Goal: Information Seeking & Learning: Learn about a topic

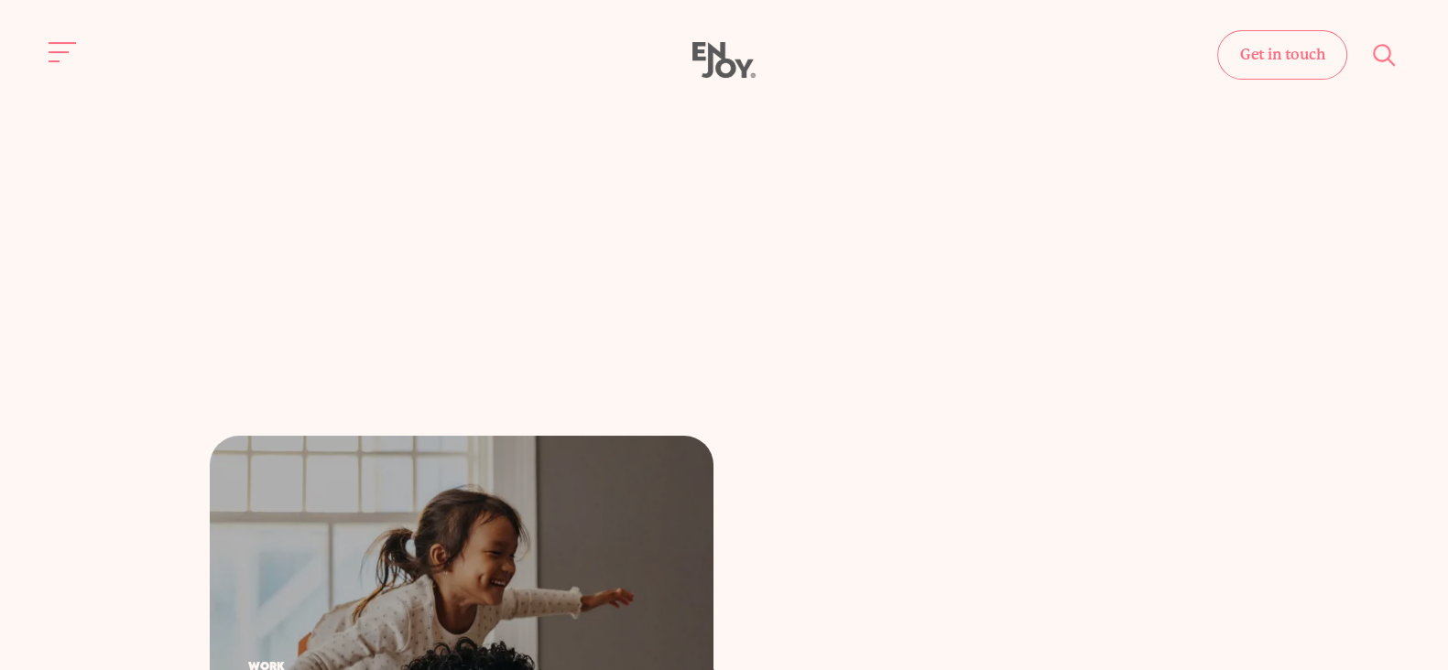
click at [39, 49] on div "Get in touch Home Services Work About" at bounding box center [724, 61] width 1448 height 38
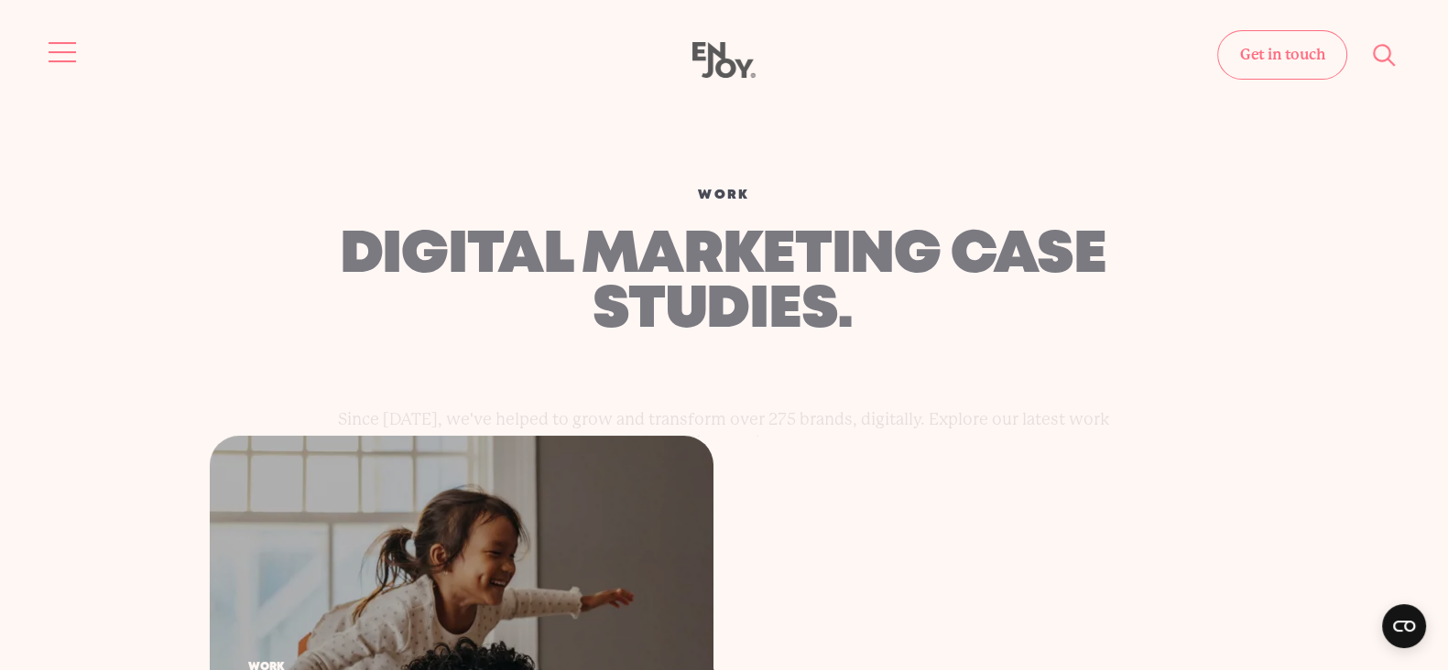
click at [61, 51] on span "Site navigation" at bounding box center [62, 52] width 27 height 2
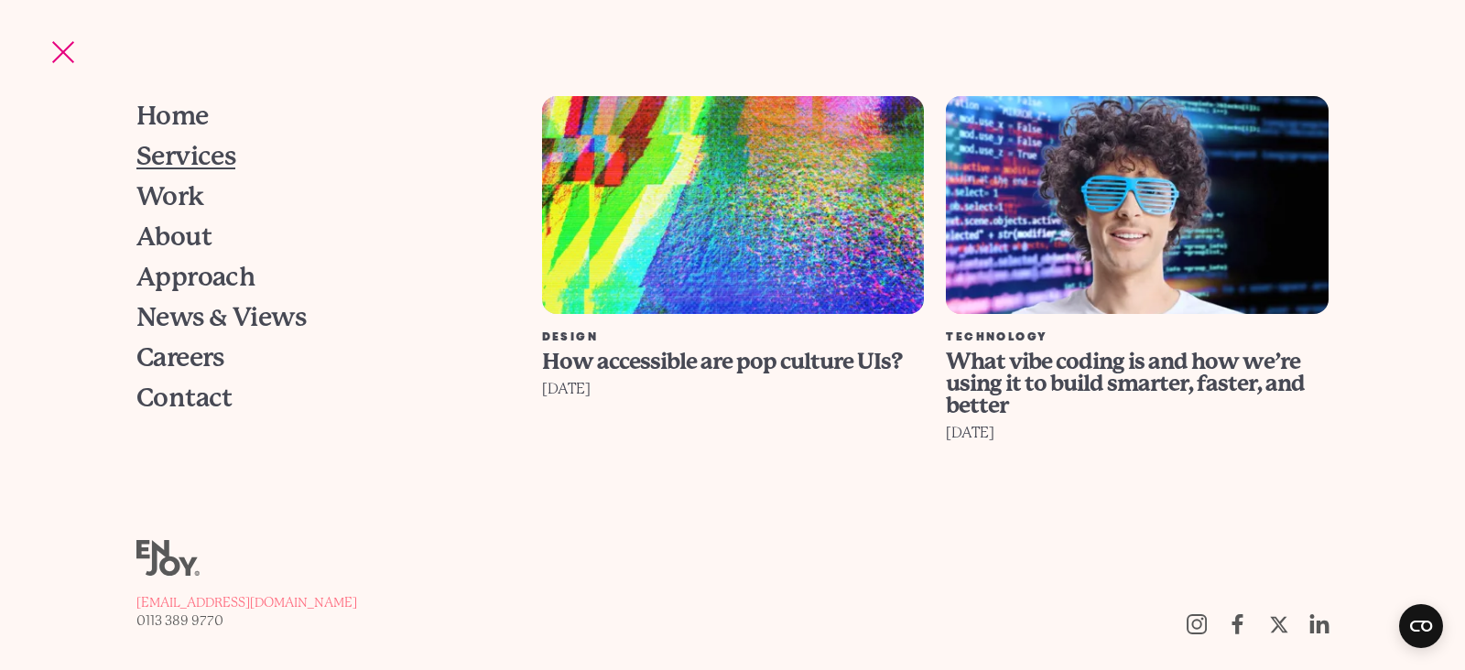
click at [201, 158] on span "Services" at bounding box center [186, 157] width 100 height 26
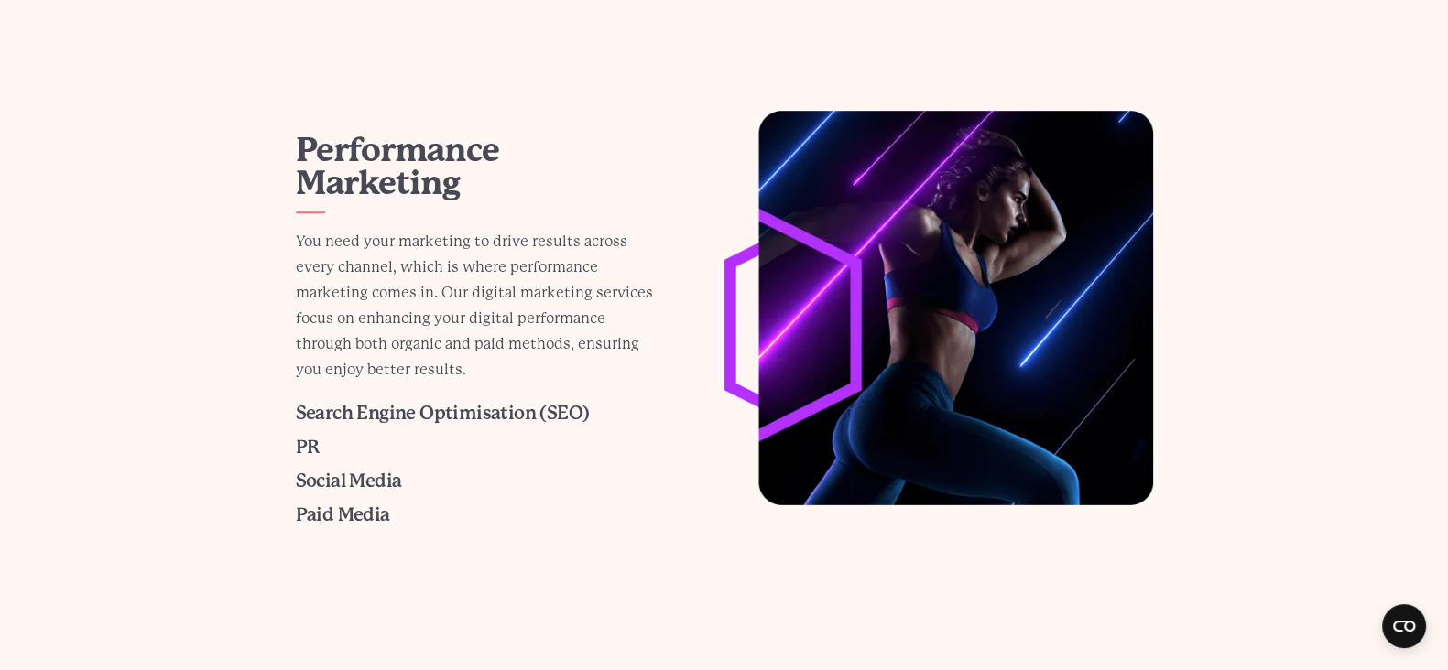
scroll to position [1602, 0]
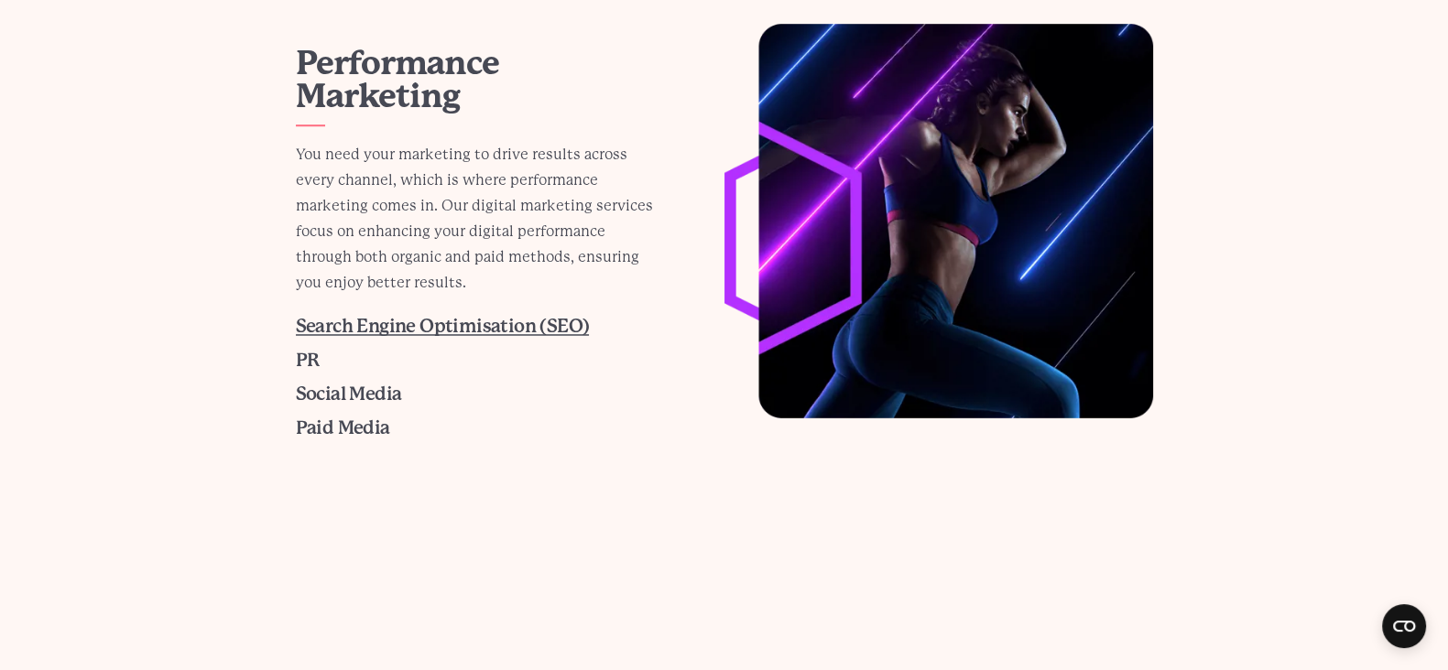
click at [352, 332] on span "Search Engine Optimisation (SEO)" at bounding box center [443, 326] width 294 height 21
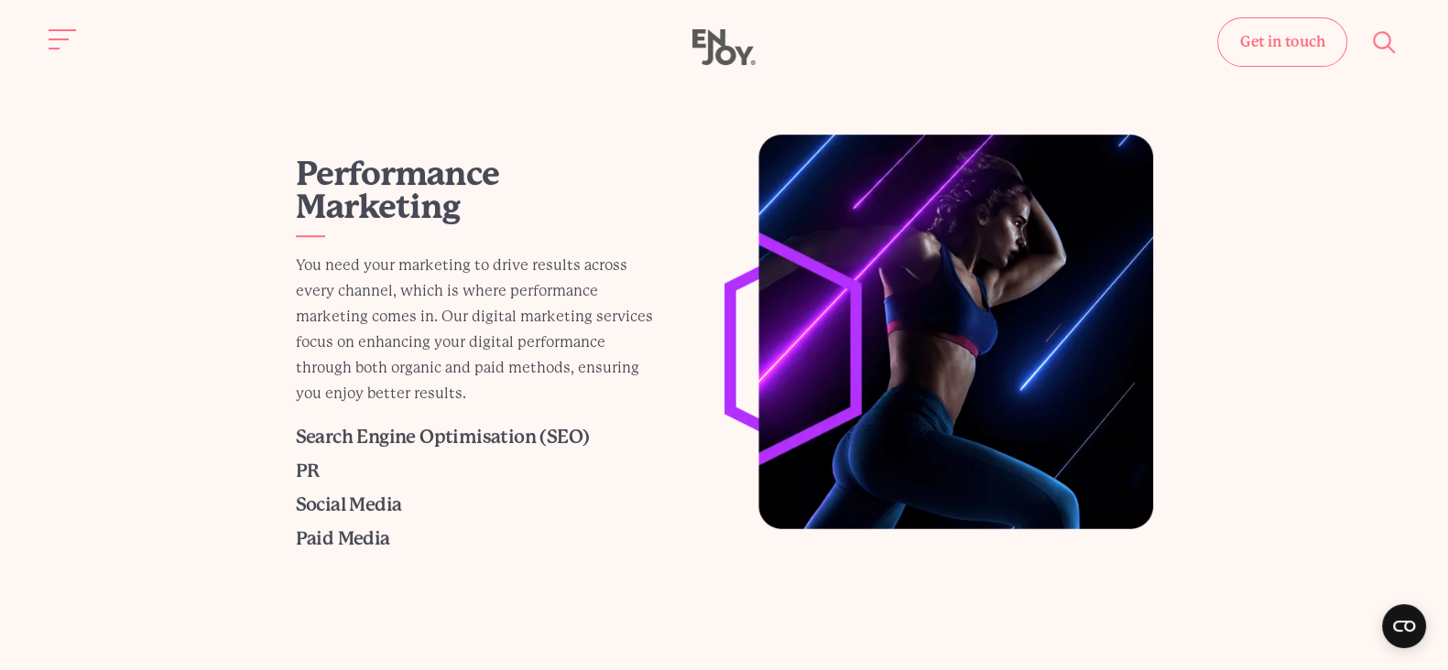
scroll to position [1487, 0]
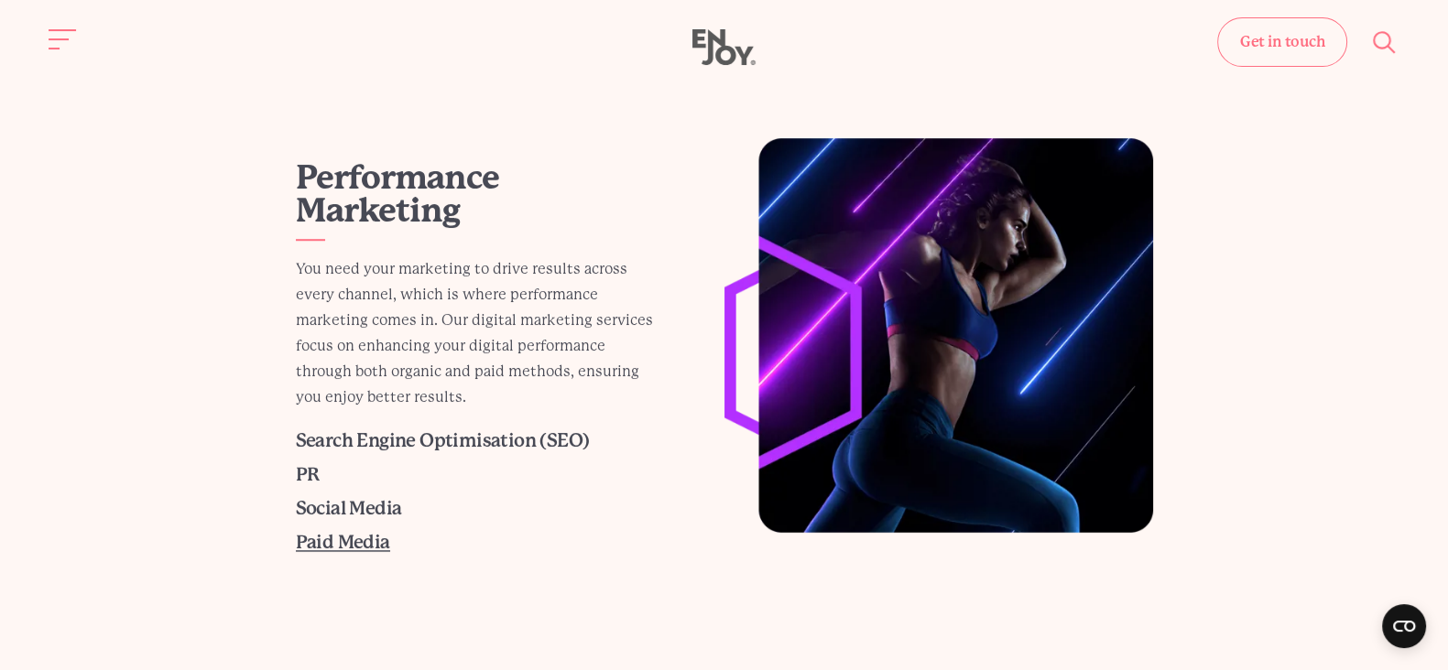
click at [341, 532] on span "Paid Media" at bounding box center [343, 542] width 94 height 21
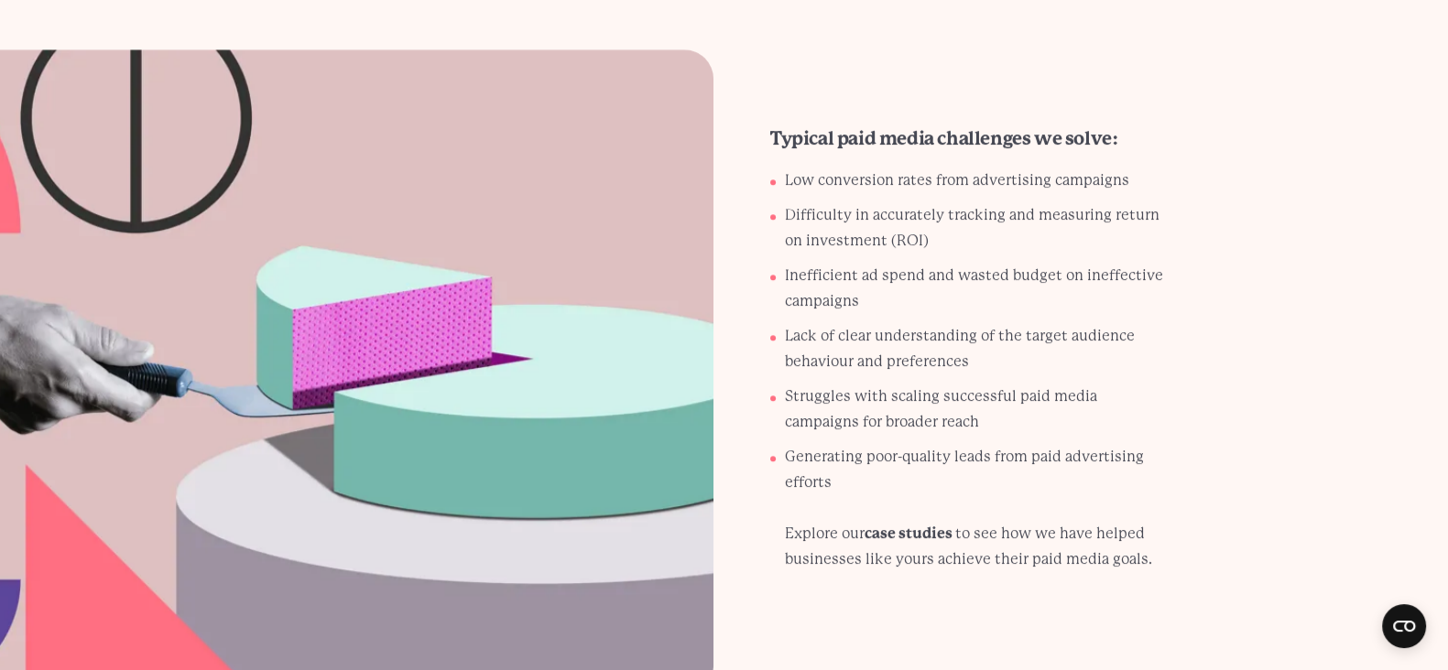
scroll to position [2366, 0]
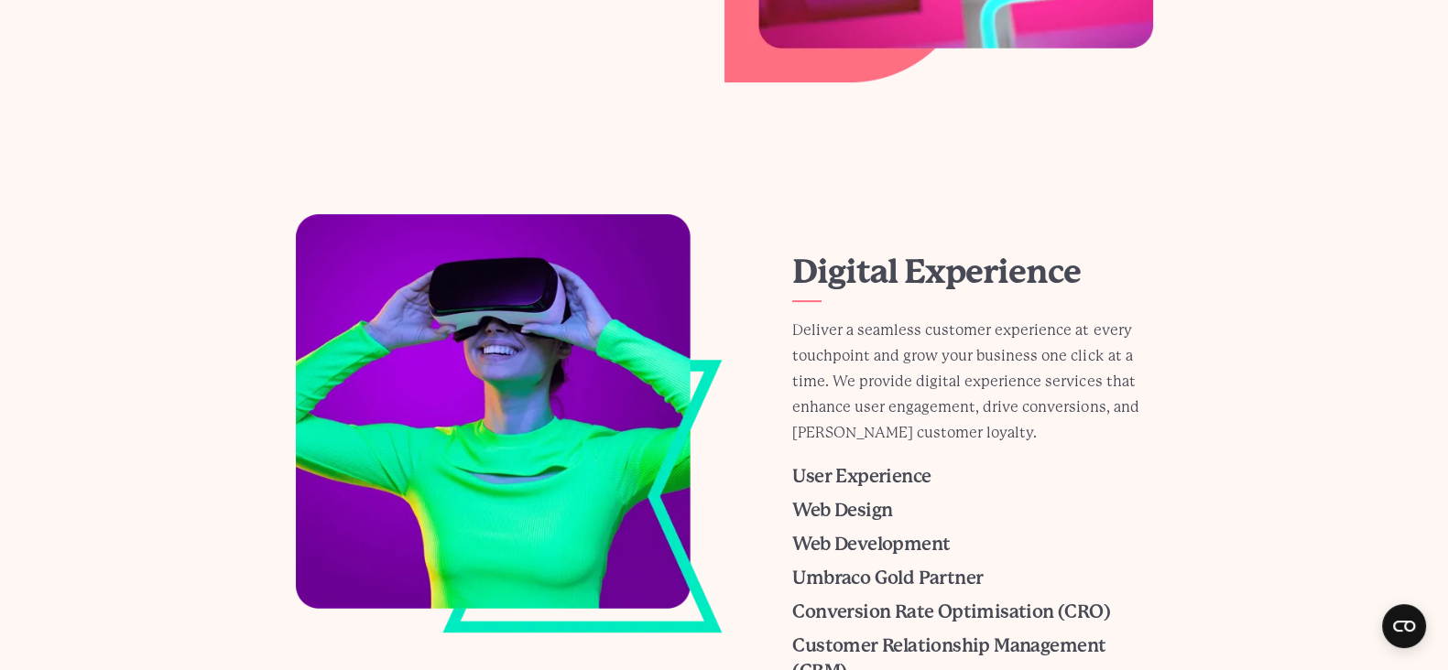
scroll to position [1030, 0]
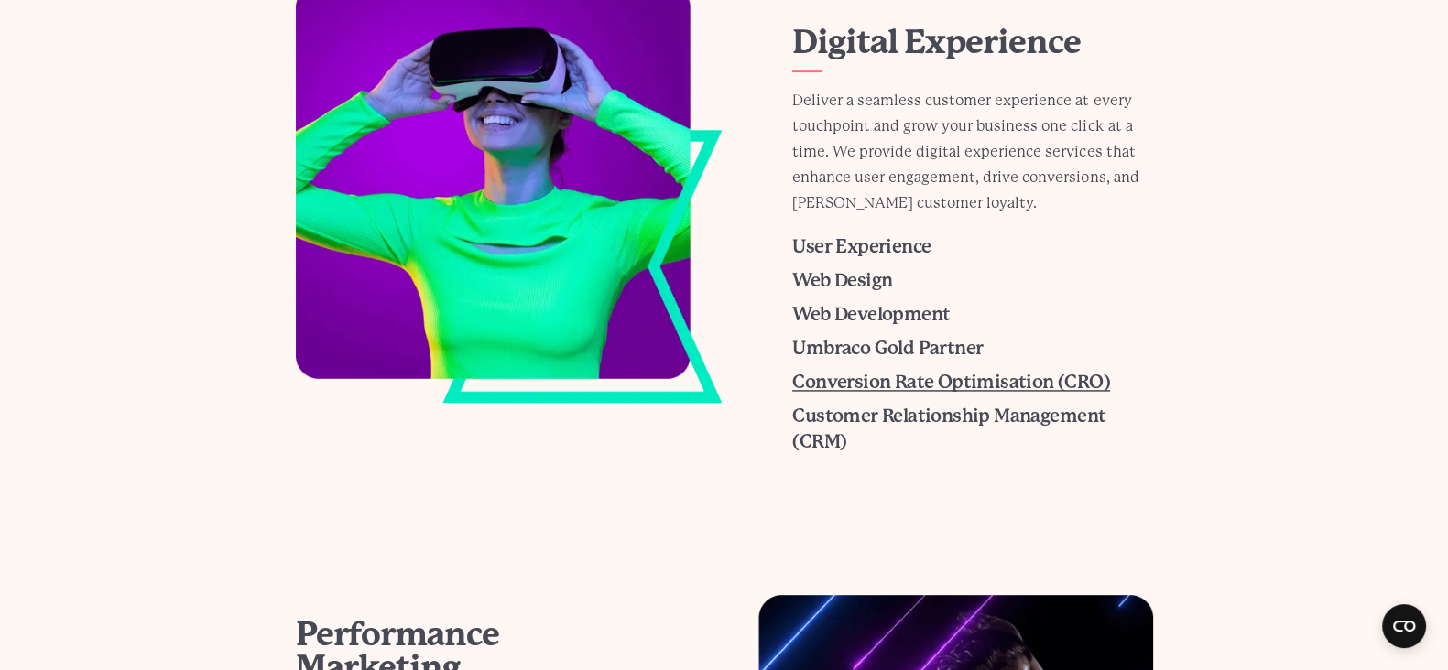
click at [887, 374] on span "Conversion Rate Optimisation (CRO)" at bounding box center [951, 382] width 318 height 21
